Goal: Information Seeking & Learning: Learn about a topic

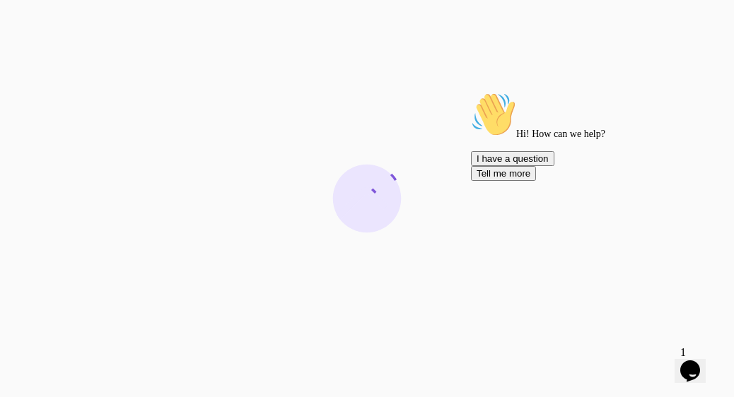
drag, startPoint x: 253, startPoint y: 70, endPoint x: 391, endPoint y: -77, distance: 201.6
click at [391, 0] on html at bounding box center [367, 198] width 734 height 397
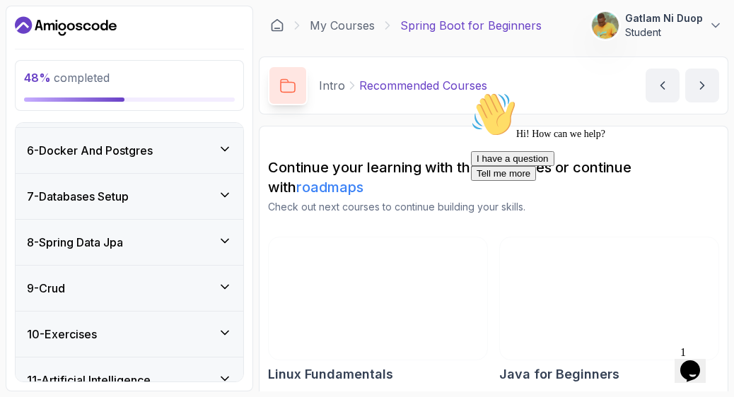
scroll to position [344, 0]
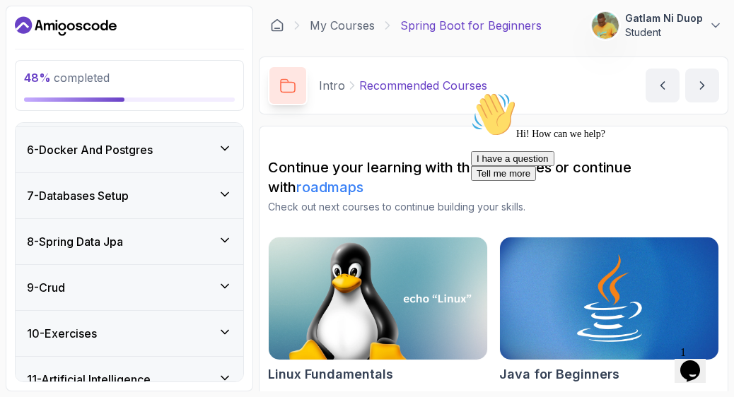
click at [106, 187] on h3 "7 - Databases Setup" at bounding box center [78, 195] width 102 height 17
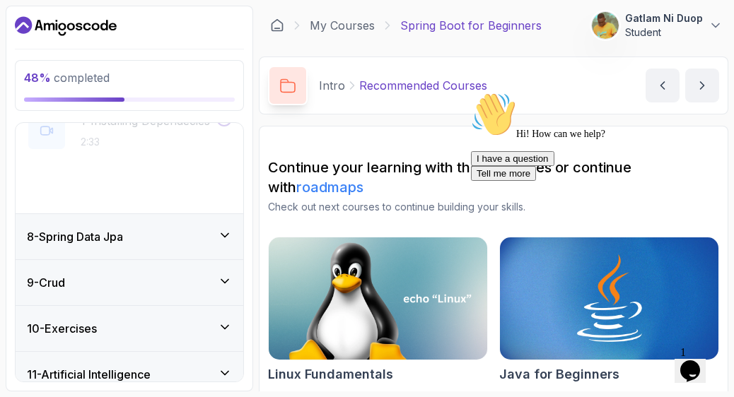
scroll to position [226, 0]
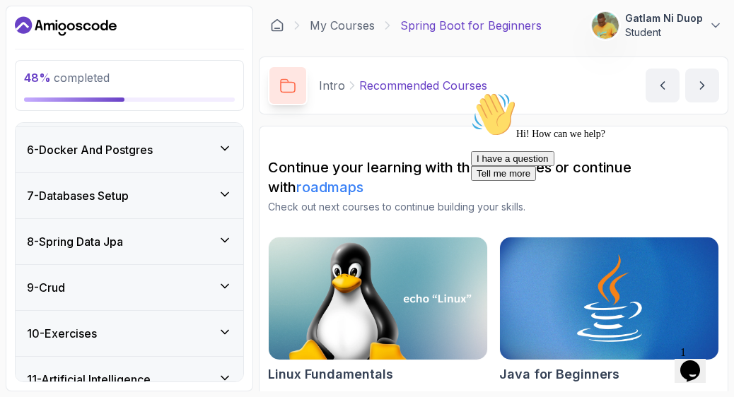
click at [106, 187] on h3 "7 - Databases Setup" at bounding box center [78, 195] width 102 height 17
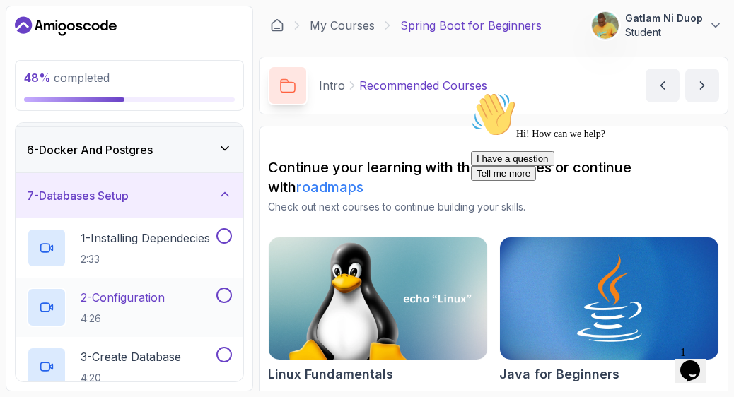
scroll to position [332, 0]
click at [231, 228] on button at bounding box center [224, 236] width 16 height 16
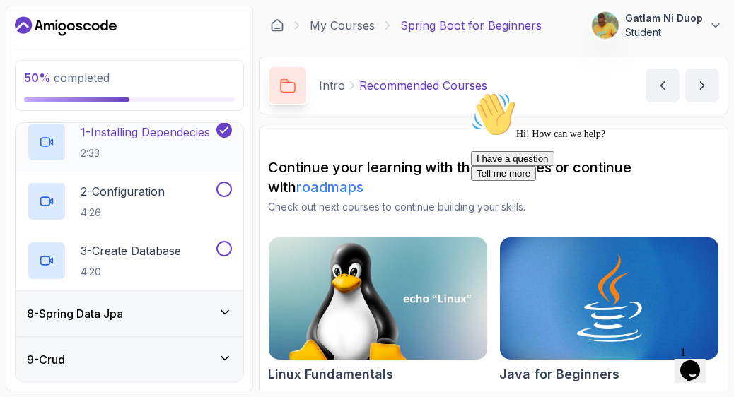
click at [41, 139] on icon at bounding box center [45, 143] width 8 height 8
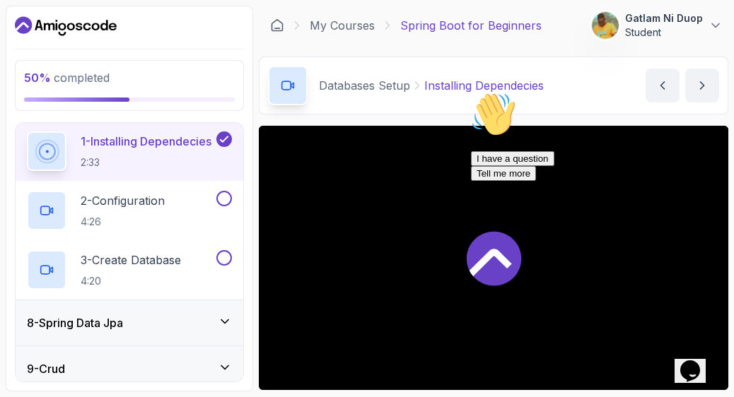
scroll to position [161, 16]
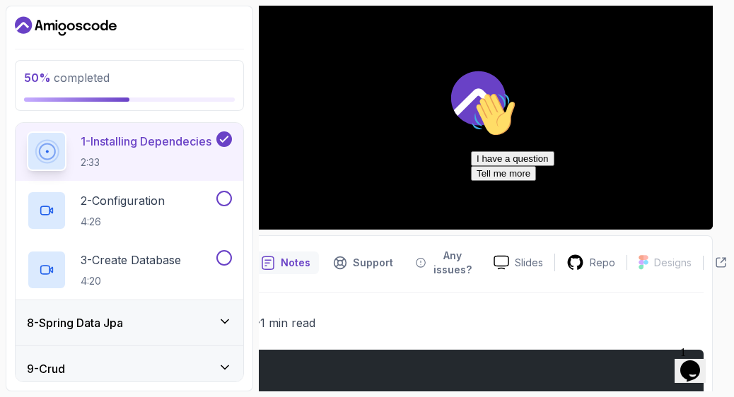
click at [421, 153] on div at bounding box center [478, 97] width 470 height 264
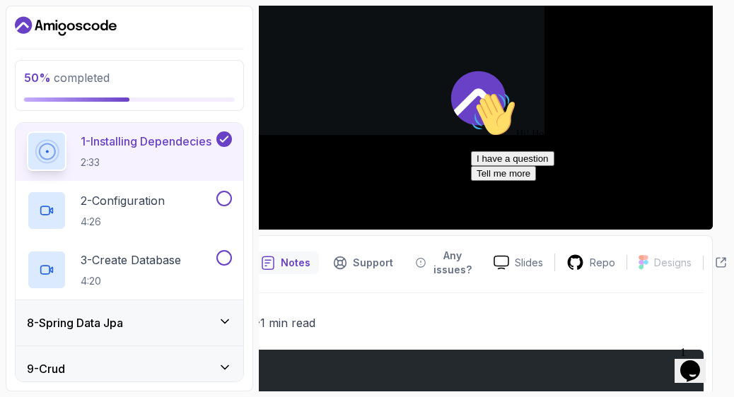
click at [421, 153] on div at bounding box center [478, 97] width 470 height 264
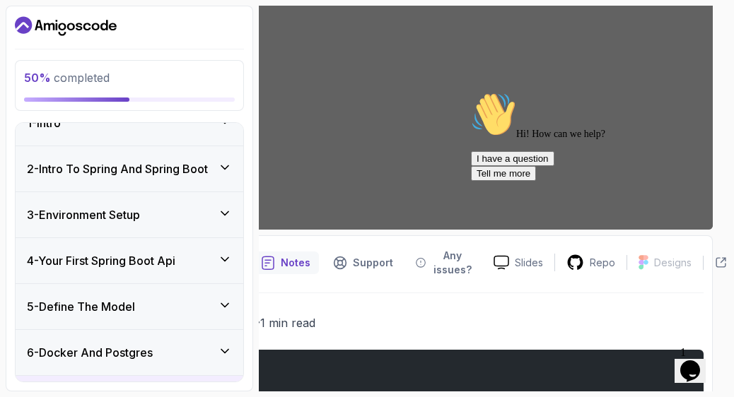
scroll to position [0, 0]
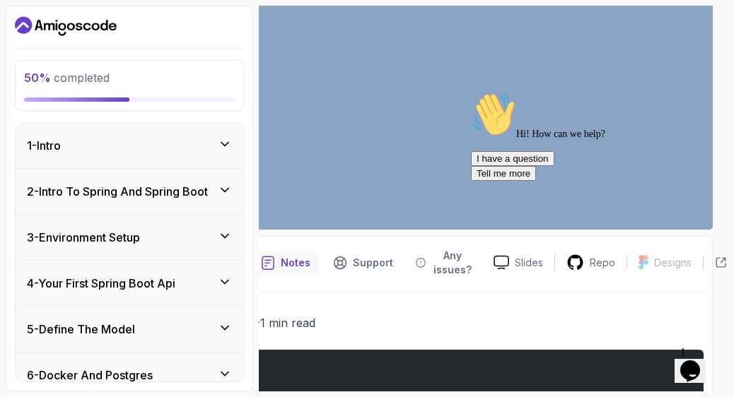
click at [45, 146] on h3 "1 - Intro" at bounding box center [44, 145] width 34 height 17
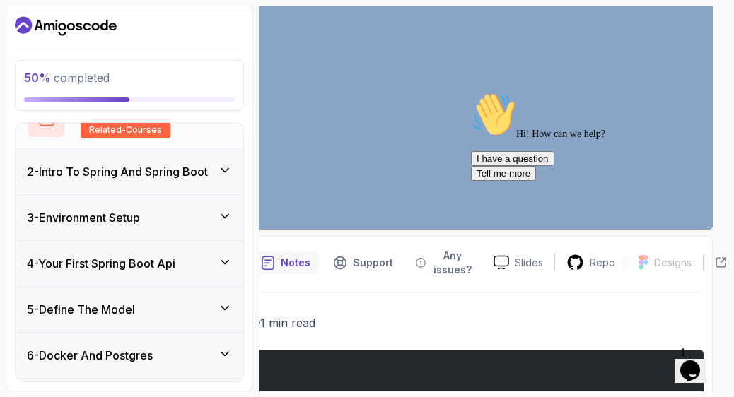
scroll to position [156, 0]
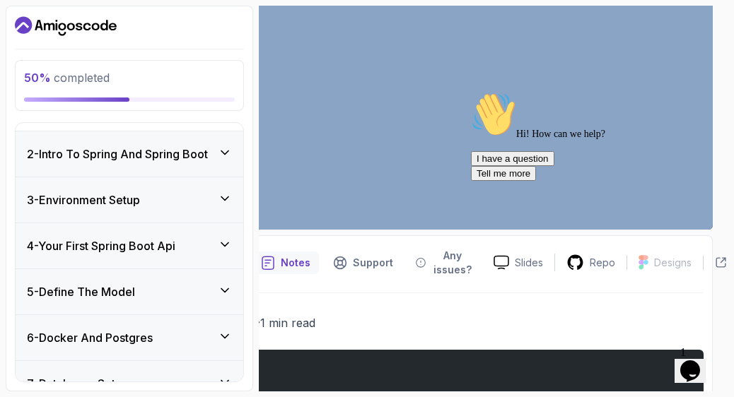
click at [74, 192] on h3 "3 - Environment Setup" at bounding box center [83, 200] width 113 height 17
click at [74, 190] on div "3 - Environment Setup" at bounding box center [130, 199] width 228 height 45
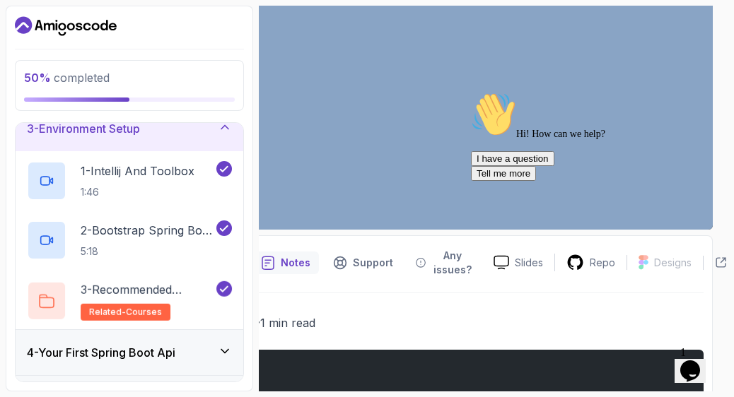
scroll to position [109, 0]
click at [107, 177] on p "1 - Intellij And Toolbox" at bounding box center [138, 171] width 114 height 17
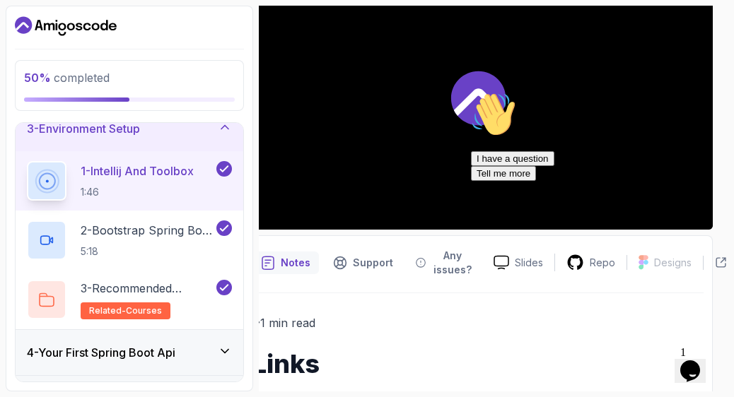
click at [373, 108] on div at bounding box center [478, 97] width 470 height 264
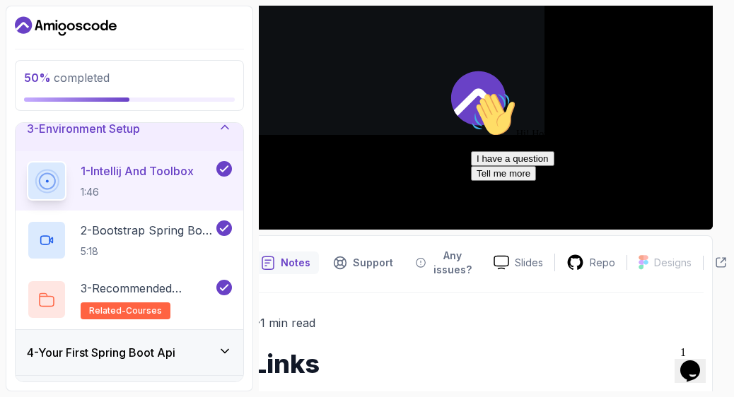
click at [373, 108] on div at bounding box center [478, 97] width 470 height 264
click at [37, 177] on icon at bounding box center [46, 181] width 19 height 19
click at [37, 177] on icon at bounding box center [47, 181] width 20 height 20
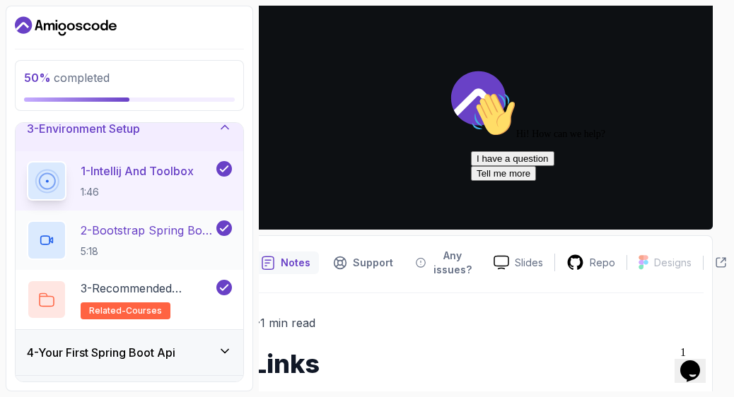
click at [35, 241] on div at bounding box center [47, 241] width 40 height 40
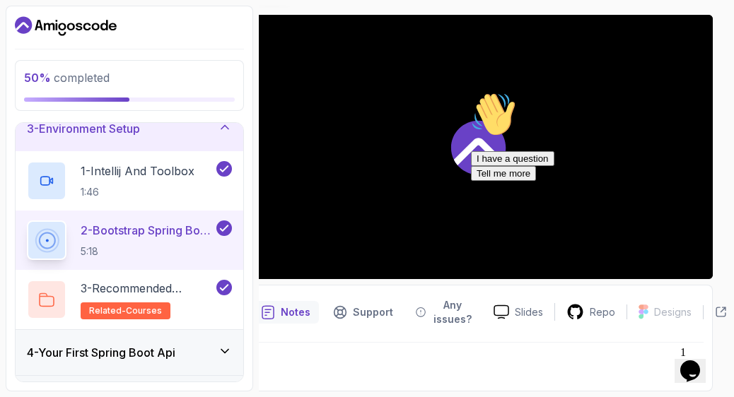
scroll to position [110, 16]
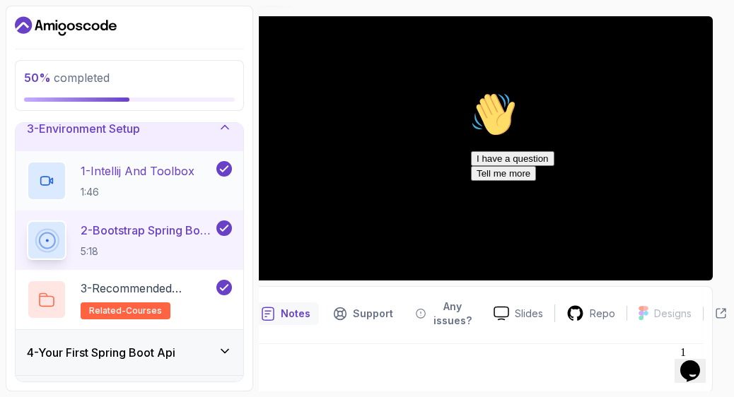
click at [42, 186] on icon at bounding box center [47, 181] width 14 height 14
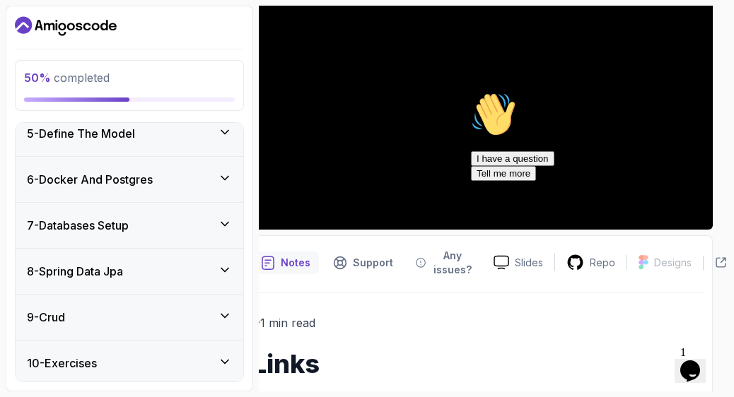
scroll to position [467, 0]
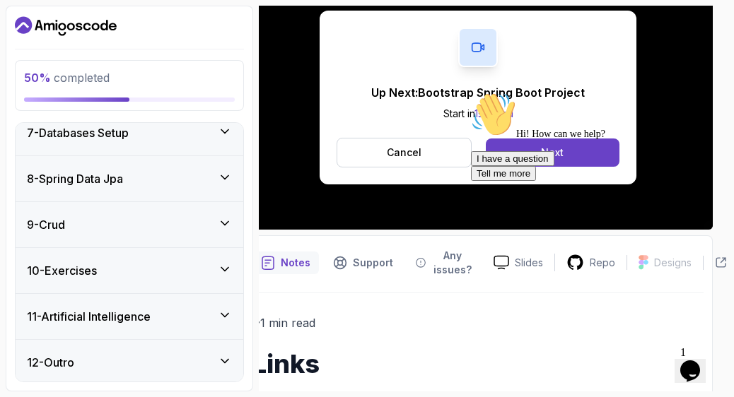
scroll to position [110, 16]
